Goal: Information Seeking & Learning: Learn about a topic

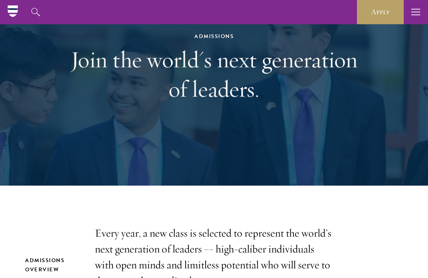
scroll to position [73, 0]
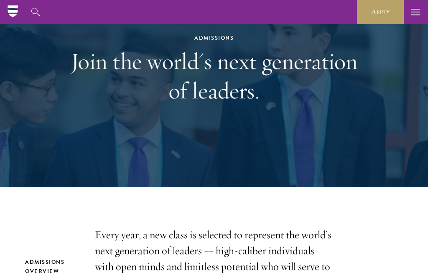
click at [34, 15] on icon "button" at bounding box center [36, 12] width 10 height 10
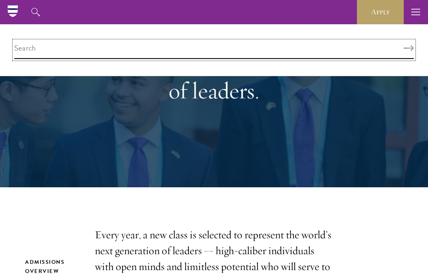
click at [54, 50] on input "search" at bounding box center [214, 50] width 400 height 18
type input "Master economy"
click at [409, 48] on button "Search" at bounding box center [409, 49] width 10 height 6
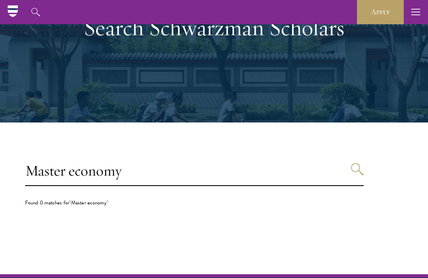
scroll to position [92, 0]
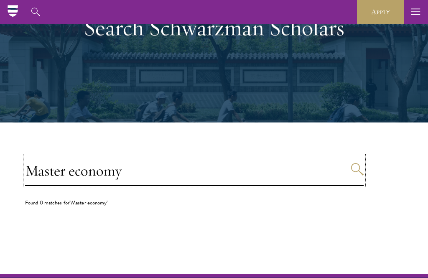
click at [65, 174] on input "Master economy" at bounding box center [194, 171] width 339 height 30
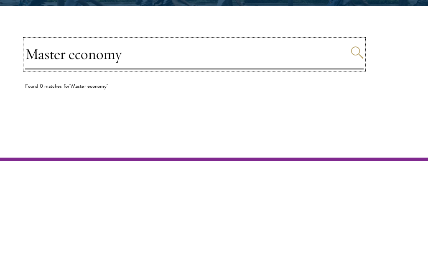
click at [135, 156] on input "Master economy" at bounding box center [194, 171] width 339 height 30
type input "Master"
click at [355, 163] on icon "Search" at bounding box center [357, 169] width 13 height 13
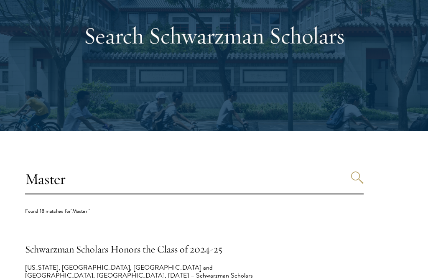
scroll to position [85, 0]
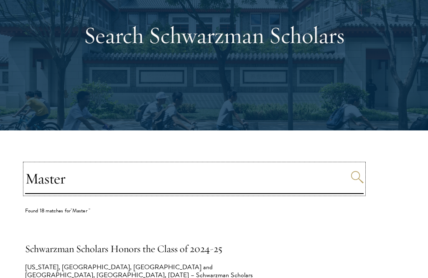
click at [68, 183] on input "Master" at bounding box center [194, 179] width 339 height 30
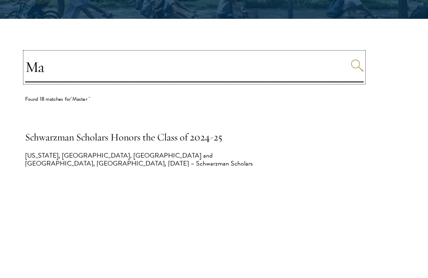
type input "M"
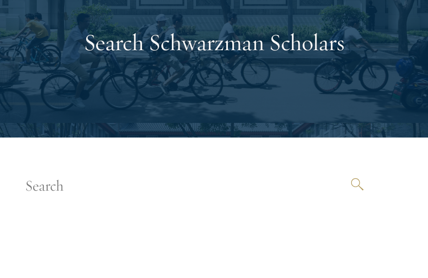
scroll to position [78, 0]
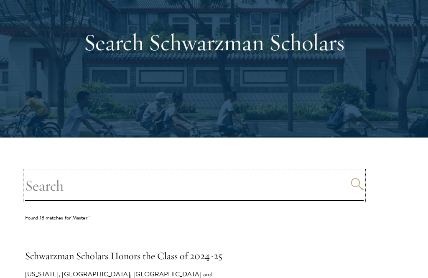
click at [87, 186] on input "search" at bounding box center [194, 186] width 339 height 30
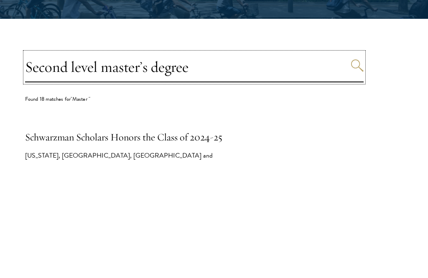
type input "Second level master’s degree"
click at [358, 178] on icon "Search" at bounding box center [357, 184] width 13 height 13
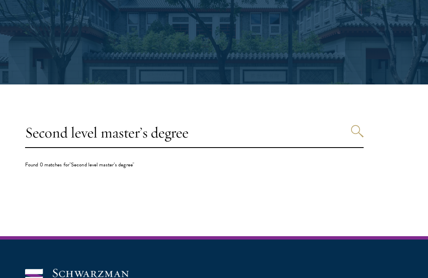
scroll to position [131, 0]
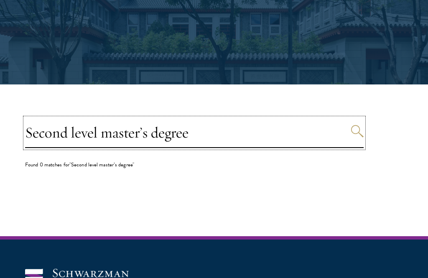
click at [189, 131] on input "Second level master’s degree" at bounding box center [194, 133] width 339 height 30
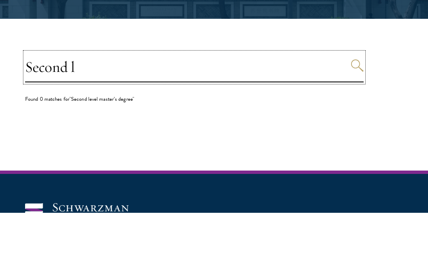
type input "Second"
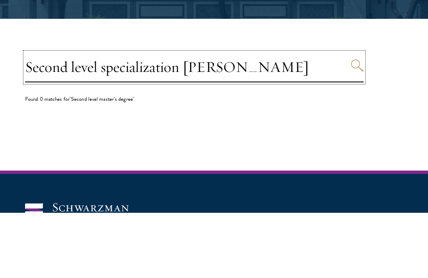
type input "Second level specialization cortese"
click at [358, 125] on button "Search" at bounding box center [357, 131] width 13 height 13
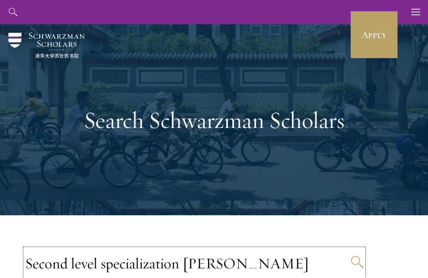
click at [225, 258] on input "Second level specialization cortese" at bounding box center [194, 264] width 339 height 30
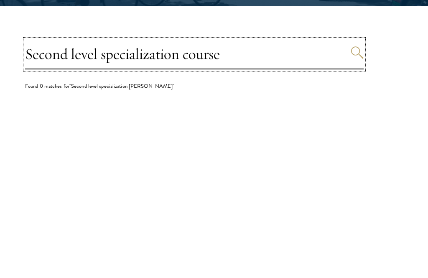
click at [350, 210] on input "Second level specialization course" at bounding box center [194, 225] width 339 height 30
type input "Second level specialization course"
click at [358, 217] on button "Search" at bounding box center [357, 223] width 13 height 13
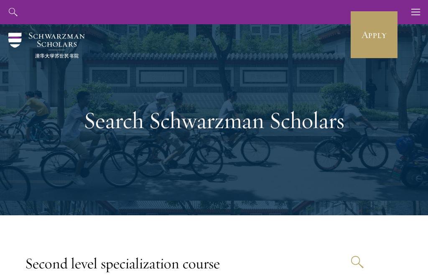
click at [383, 35] on link "Apply" at bounding box center [374, 34] width 47 height 47
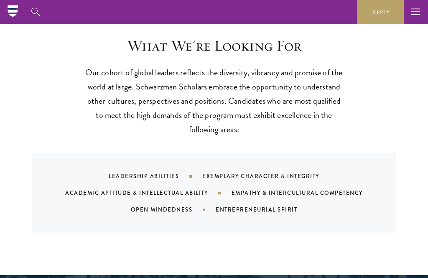
scroll to position [720, 0]
click at [121, 175] on div "Leadership Abilities" at bounding box center [156, 176] width 94 height 8
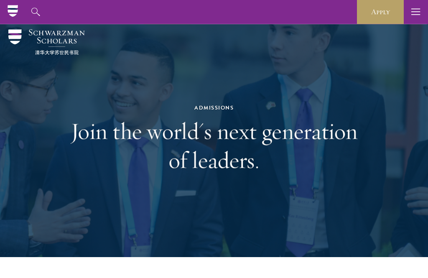
scroll to position [0, 0]
